Goal: Task Accomplishment & Management: Manage account settings

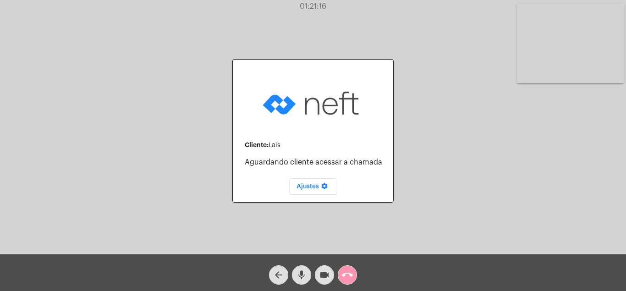
click at [345, 270] on mat-icon "call_end" at bounding box center [347, 274] width 11 height 11
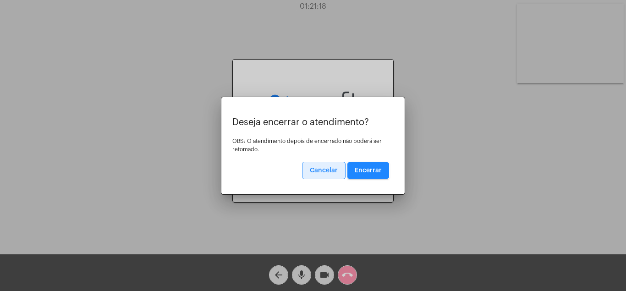
click at [372, 165] on button "Encerrar" at bounding box center [368, 170] width 42 height 16
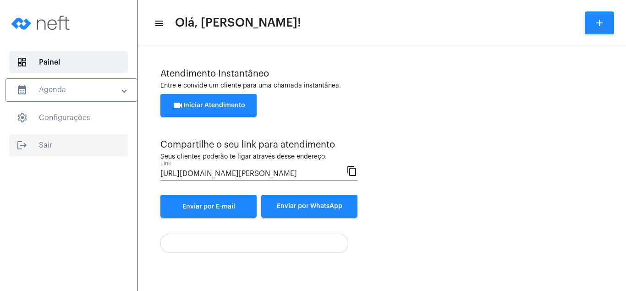
click at [45, 140] on span "logout Sair" at bounding box center [68, 145] width 119 height 22
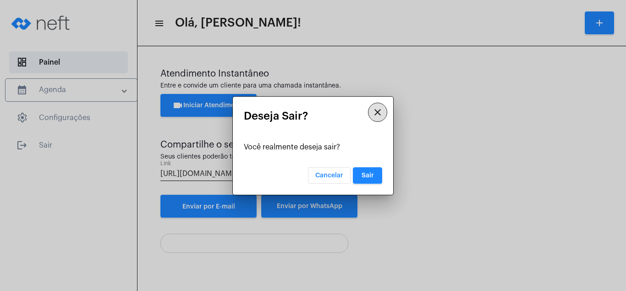
click at [372, 170] on button "Sair" at bounding box center [367, 175] width 29 height 16
